Goal: Check status: Check status

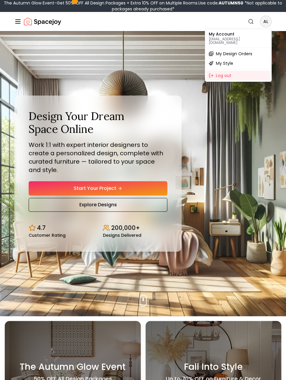
click at [233, 51] on span "My Design Orders" at bounding box center [234, 54] width 36 height 6
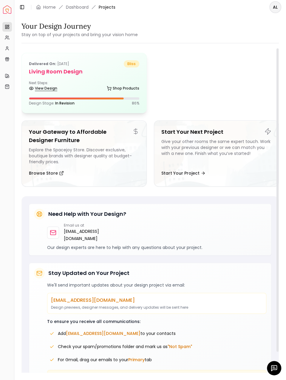
click at [48, 89] on link "View Design" at bounding box center [43, 88] width 28 height 8
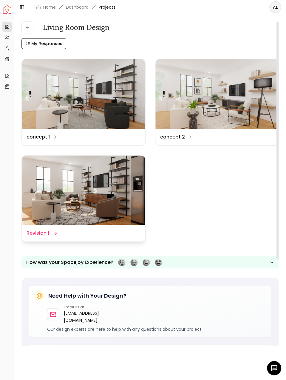
click at [67, 180] on img at bounding box center [83, 189] width 123 height 69
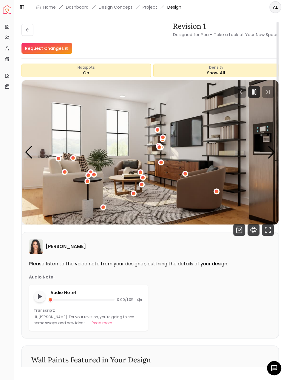
click at [51, 248] on h6 "Angela Amore" at bounding box center [66, 246] width 40 height 7
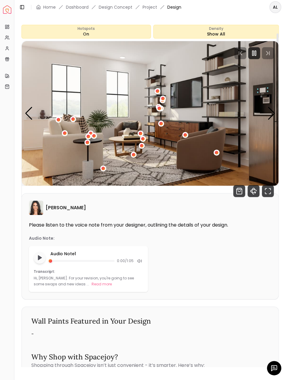
scroll to position [39, 0]
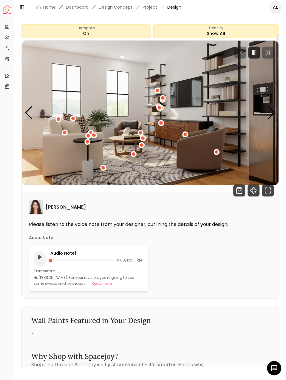
click at [39, 256] on polygon "Play audio note" at bounding box center [40, 257] width 4 height 4
click at [39, 255] on rect "Pause audio note" at bounding box center [38, 257] width 1 height 4
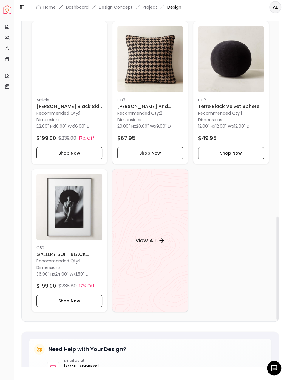
scroll to position [787, 0]
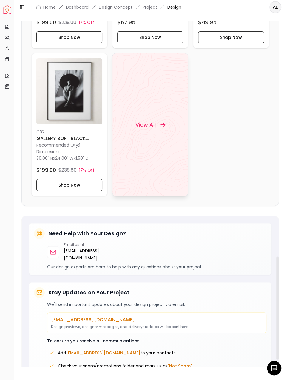
click at [154, 123] on h4 "View All" at bounding box center [145, 124] width 20 height 8
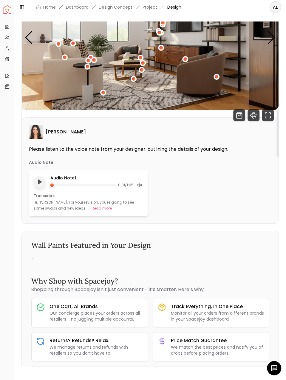
scroll to position [107, 0]
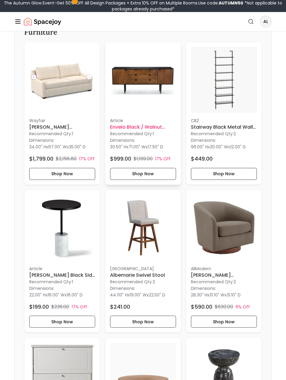
scroll to position [217, 0]
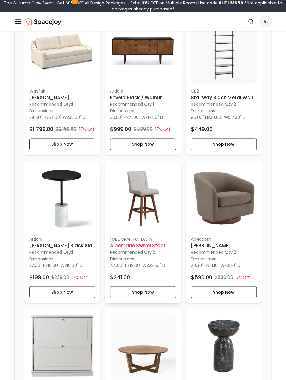
click at [107, 176] on div "Birch Lane Albemarie Swivel Stool Recommended Qty: 2 Dimensions: 44.00" H x 19.…" at bounding box center [142, 231] width 75 height 142
